Goal: Obtain resource: Download file/media

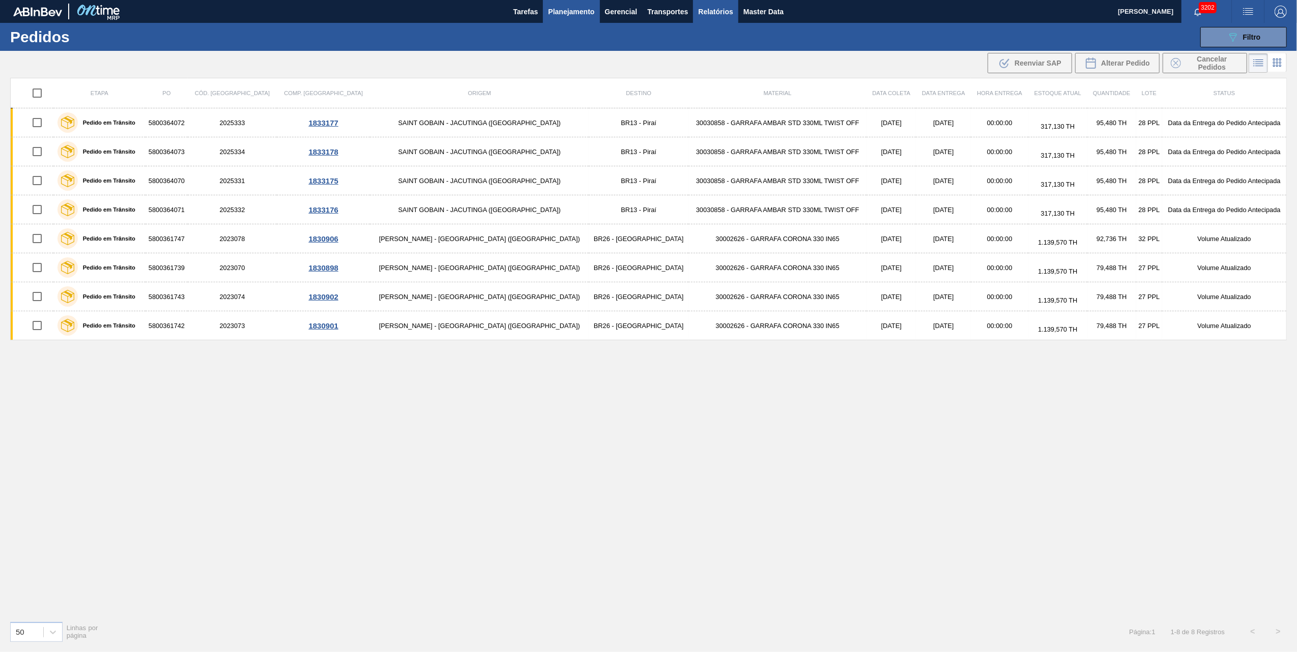
click at [724, 8] on span "Relatórios" at bounding box center [715, 12] width 35 height 12
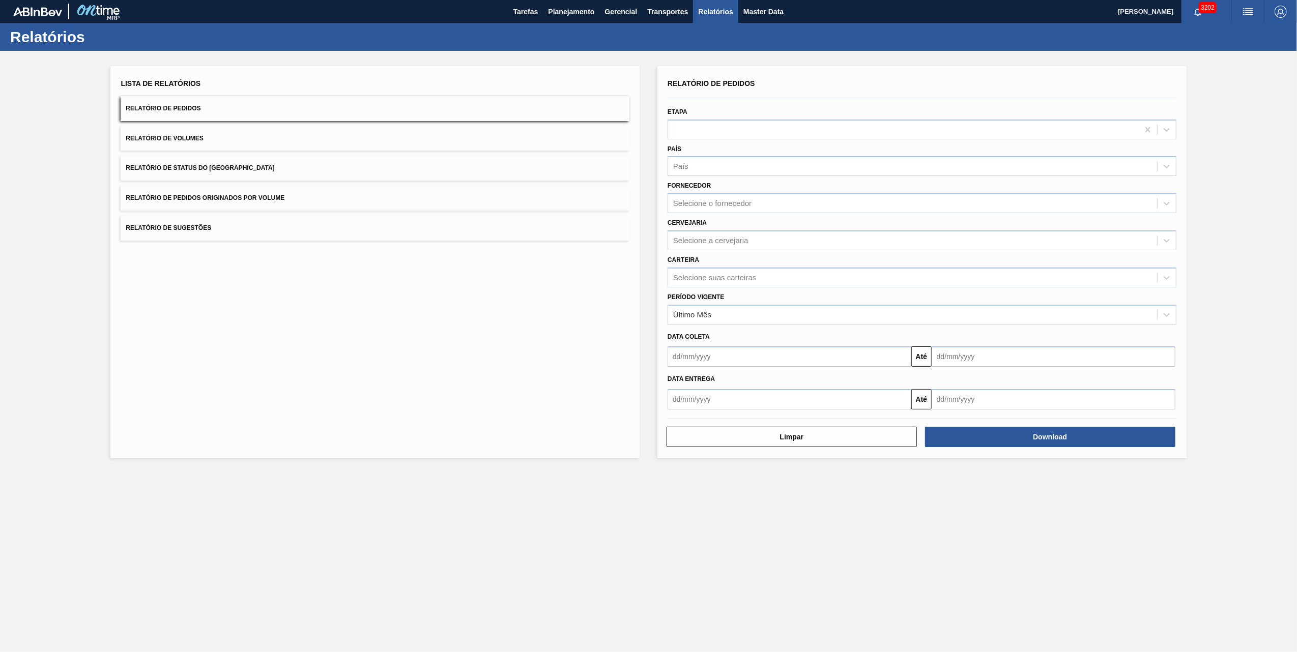
click at [230, 191] on button "Relatório de Pedidos Originados por Volume" at bounding box center [375, 198] width 509 height 25
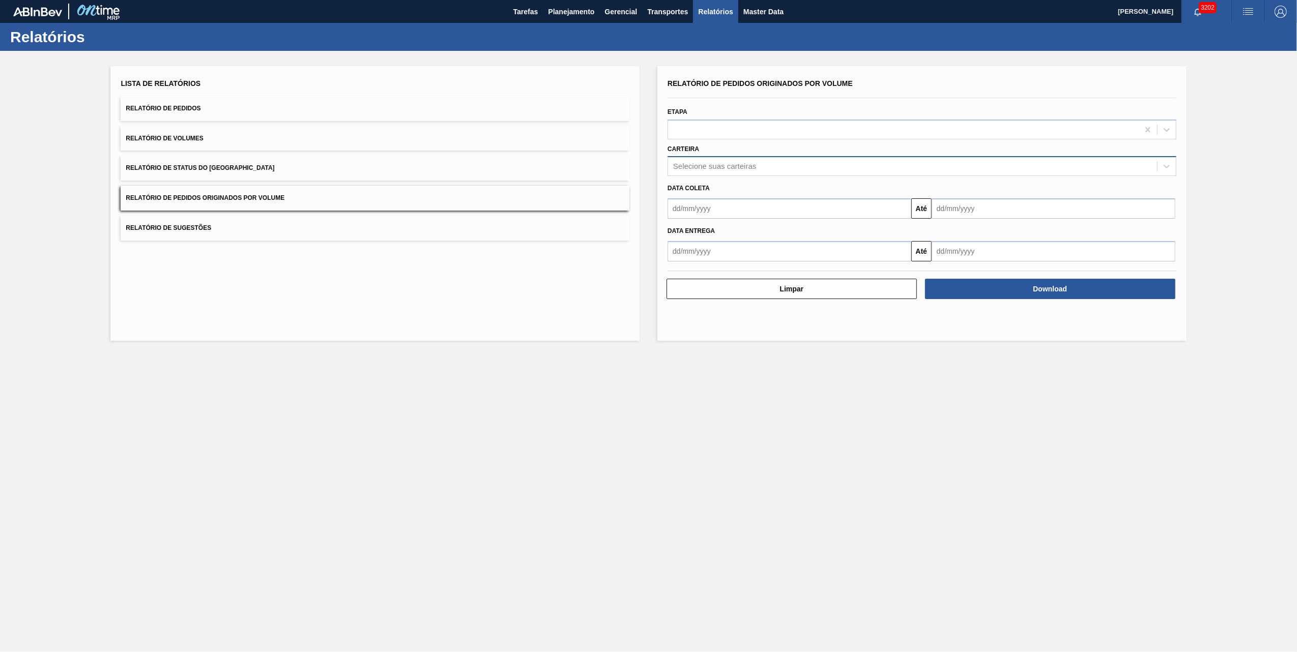
click at [712, 162] on div "Selecione suas carteiras" at bounding box center [714, 166] width 83 height 9
type input "VIDRO"
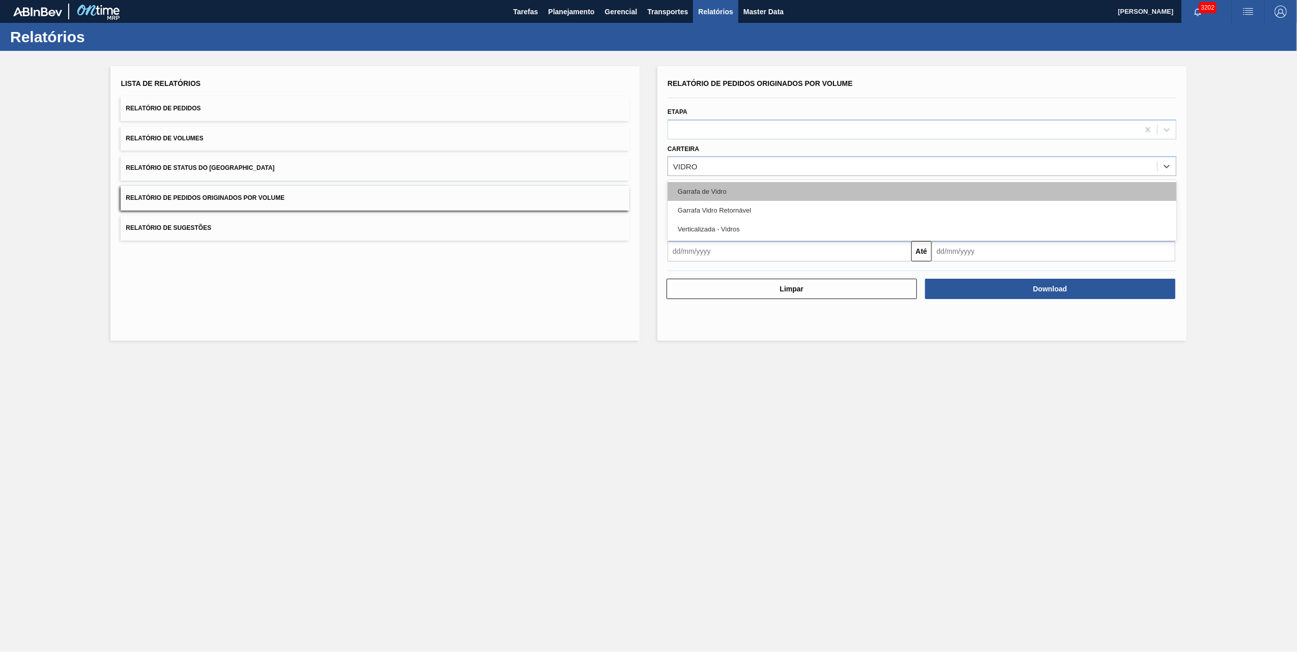
click at [707, 188] on div "Garrafa de Vidro" at bounding box center [922, 191] width 509 height 19
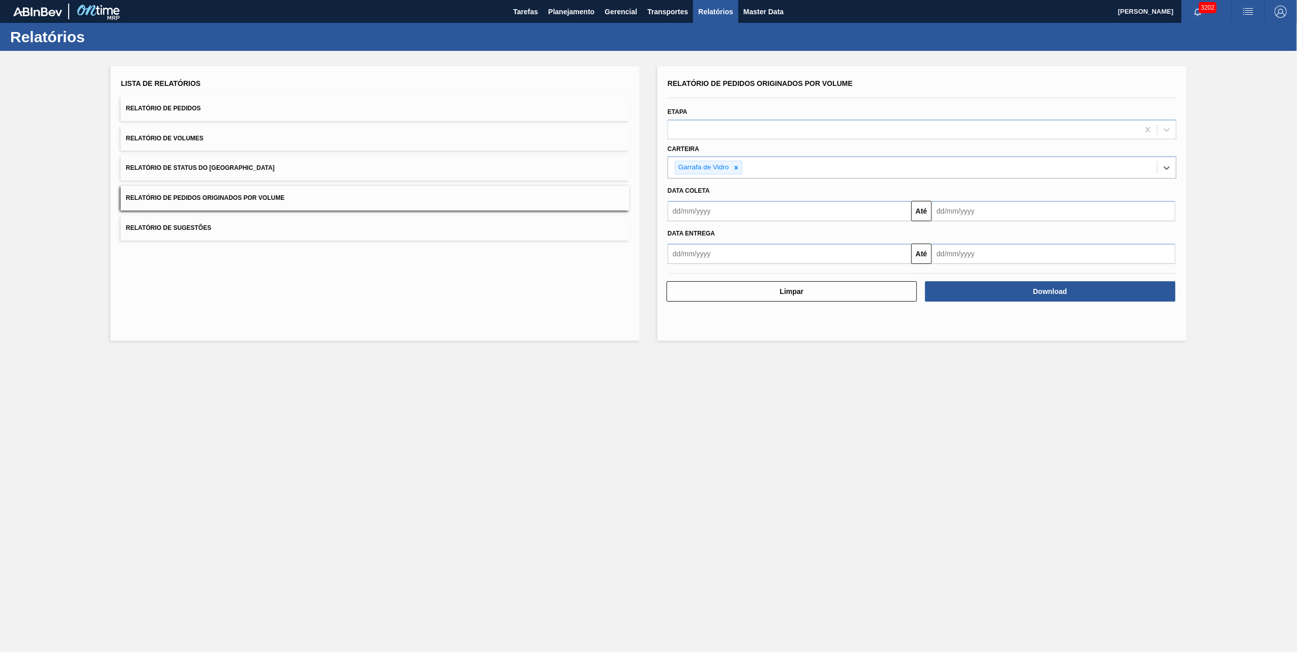
click at [744, 213] on input "text" at bounding box center [790, 211] width 244 height 20
click at [703, 263] on div "1" at bounding box center [697, 269] width 14 height 14
type input "[DATE]"
click at [976, 196] on div "Data coleta" at bounding box center [922, 191] width 517 height 15
drag, startPoint x: 983, startPoint y: 214, endPoint x: 986, endPoint y: 232, distance: 18.5
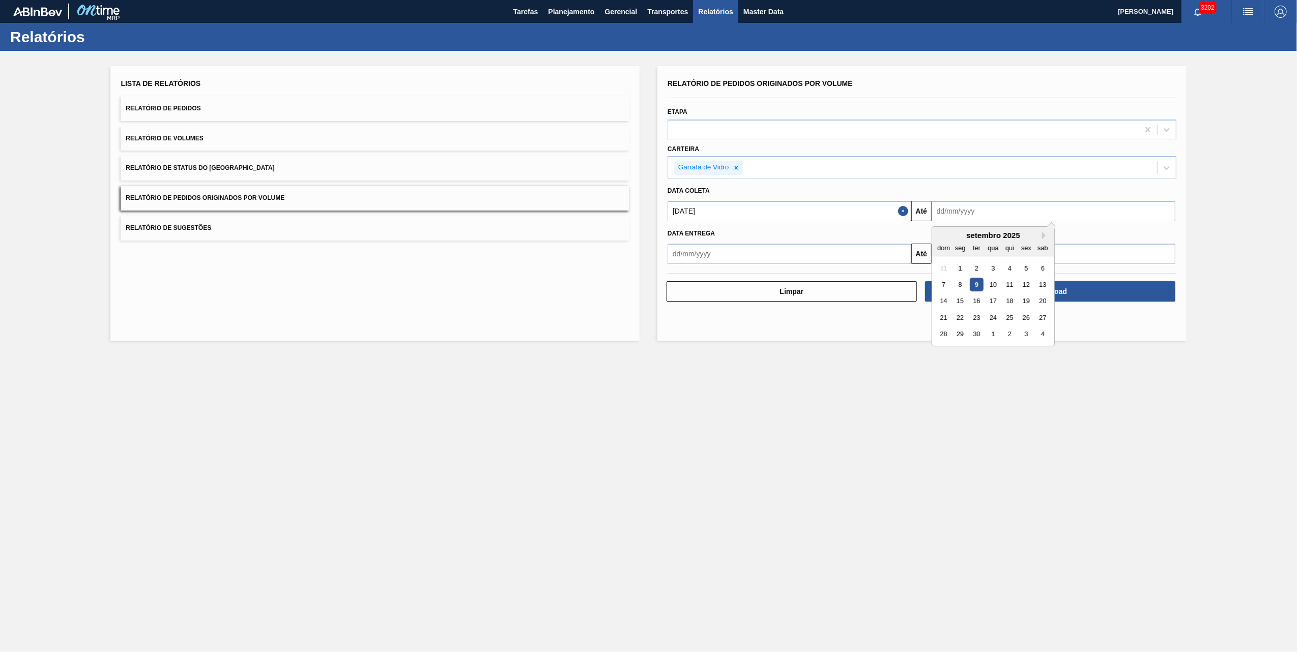
click at [983, 214] on input "text" at bounding box center [1054, 211] width 244 height 20
click at [997, 289] on div "10" at bounding box center [993, 285] width 14 height 14
type input "[DATE]"
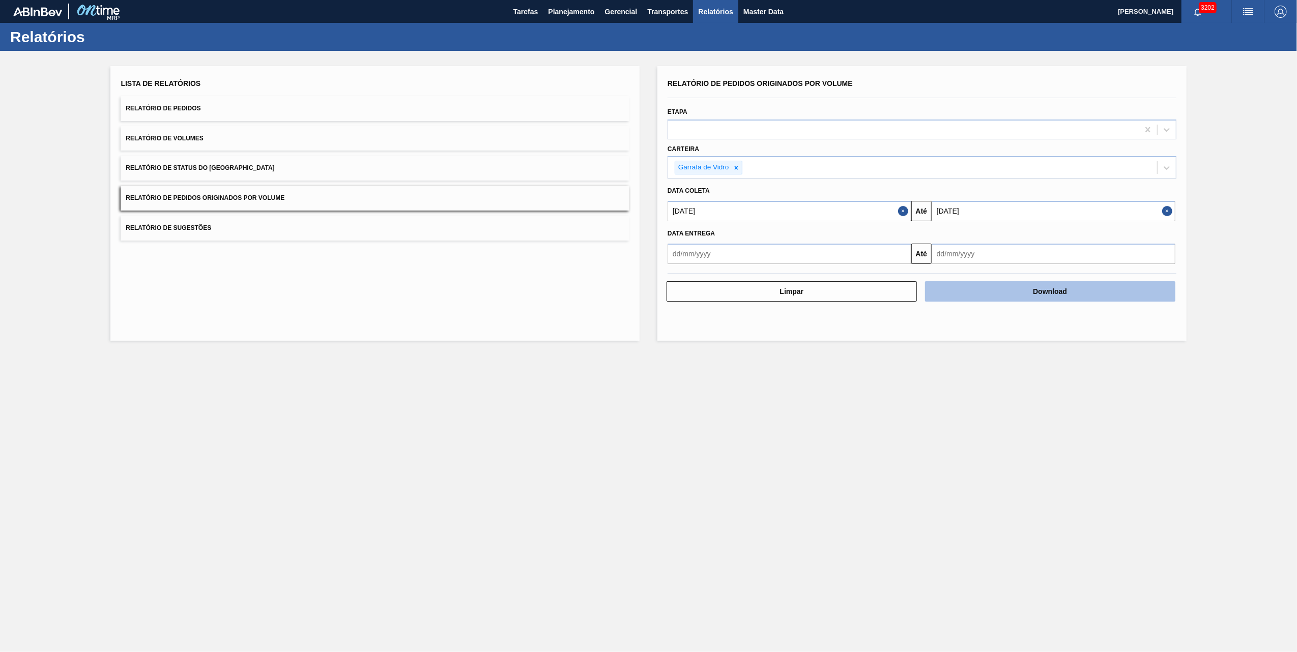
click at [1006, 295] on button "Download" at bounding box center [1050, 291] width 250 height 20
